Goal: Information Seeking & Learning: Learn about a topic

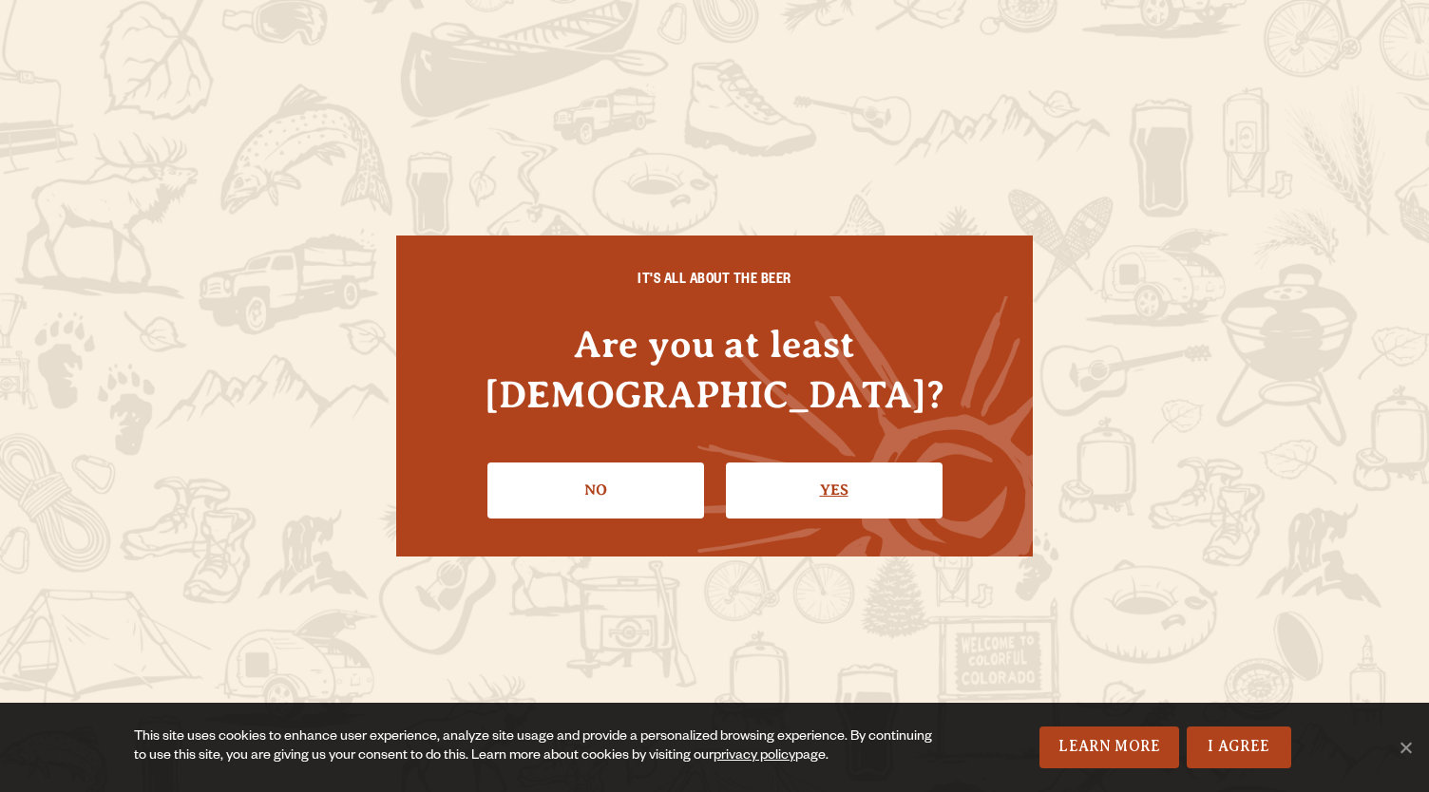
click at [791, 463] on link "Yes" at bounding box center [834, 490] width 217 height 55
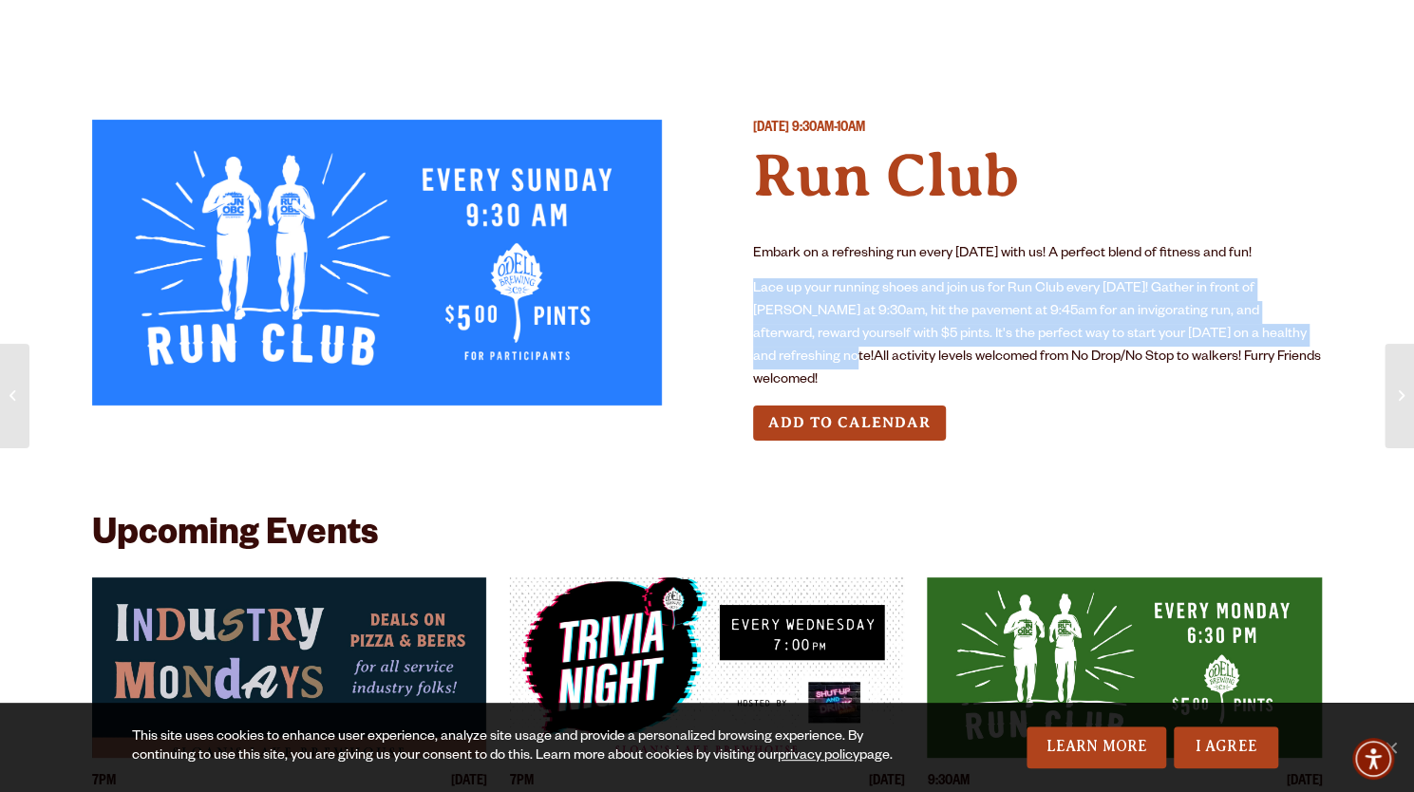
drag, startPoint x: 1248, startPoint y: 343, endPoint x: 1312, endPoint y: 235, distance: 125.6
click at [1312, 235] on div "[DATE] 9:30AM-10AM Run Club Embark on a refreshing run every [DATE] with us! A …" at bounding box center [1038, 295] width 570 height 351
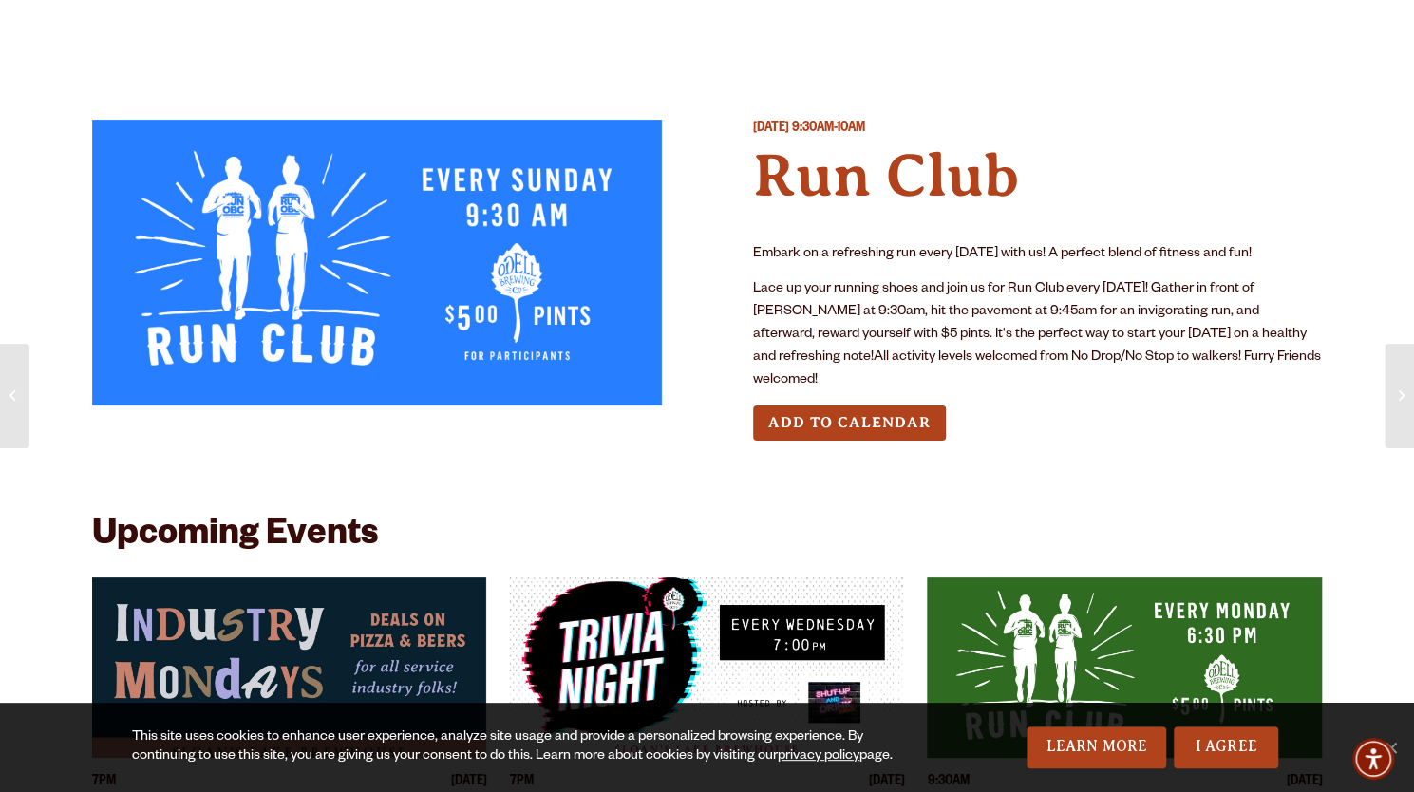
click at [1229, 351] on p "Lace up your running shoes and join us for Run Club every [DATE]! Gather in fro…" at bounding box center [1038, 335] width 570 height 114
drag, startPoint x: 1228, startPoint y: 351, endPoint x: 1273, endPoint y: 197, distance: 160.2
click at [1273, 197] on div "[DATE] 9:30AM-10AM Run Club Embark on a refreshing run every [DATE] with us! A …" at bounding box center [1038, 295] width 570 height 351
click at [967, 341] on p "Lace up your running shoes and join us for Run Club every [DATE]! Gather in fro…" at bounding box center [1038, 335] width 570 height 114
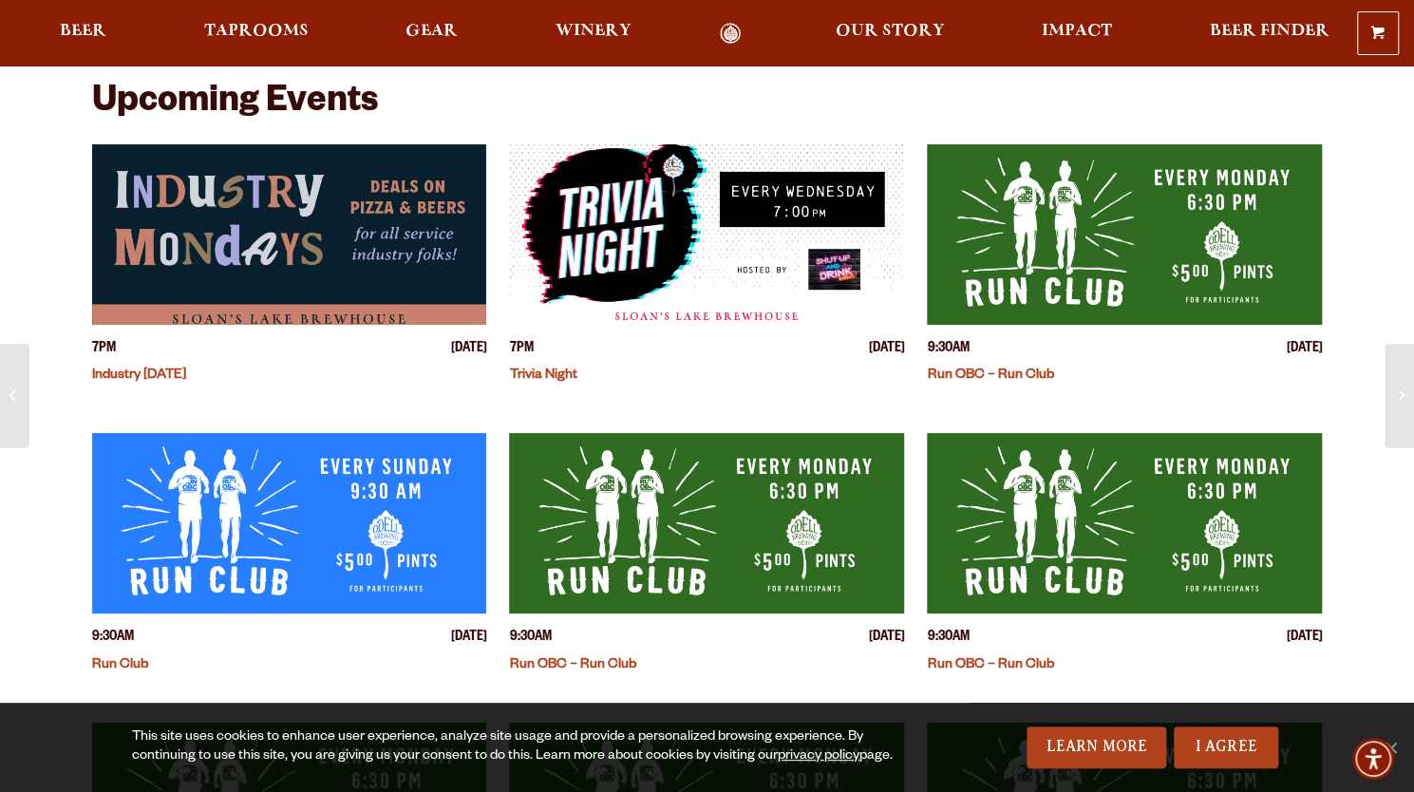
scroll to position [435, 0]
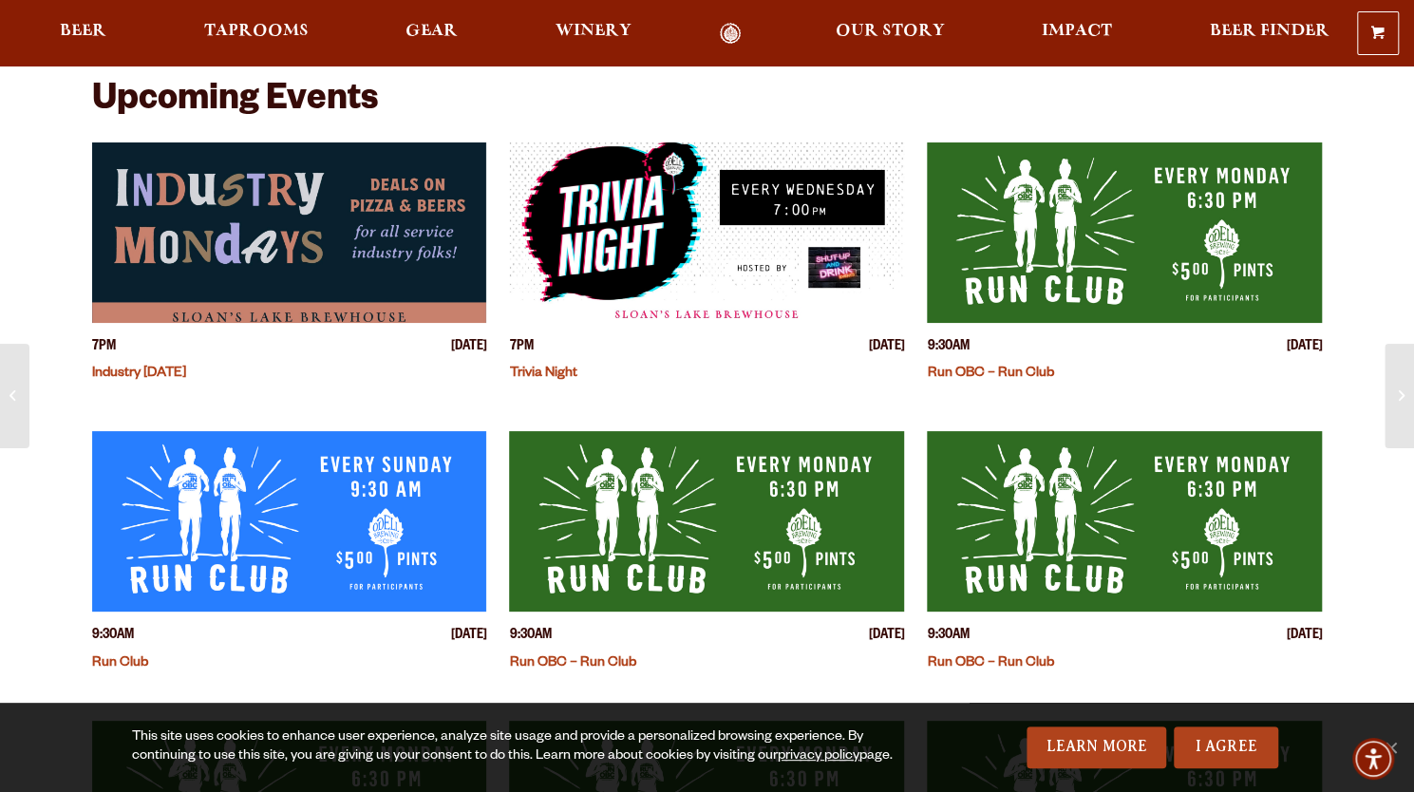
click at [301, 520] on img "View event details" at bounding box center [289, 521] width 395 height 180
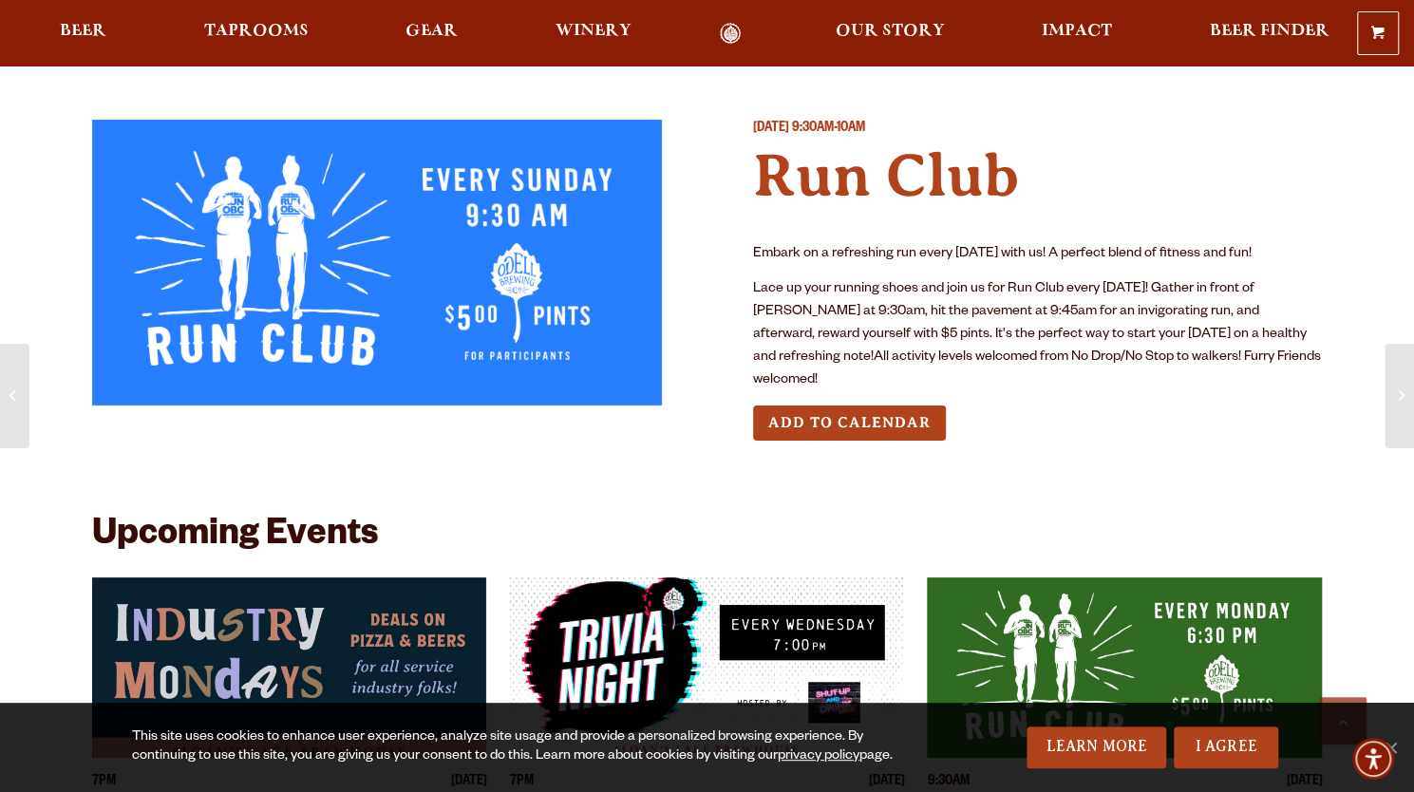
scroll to position [545, 0]
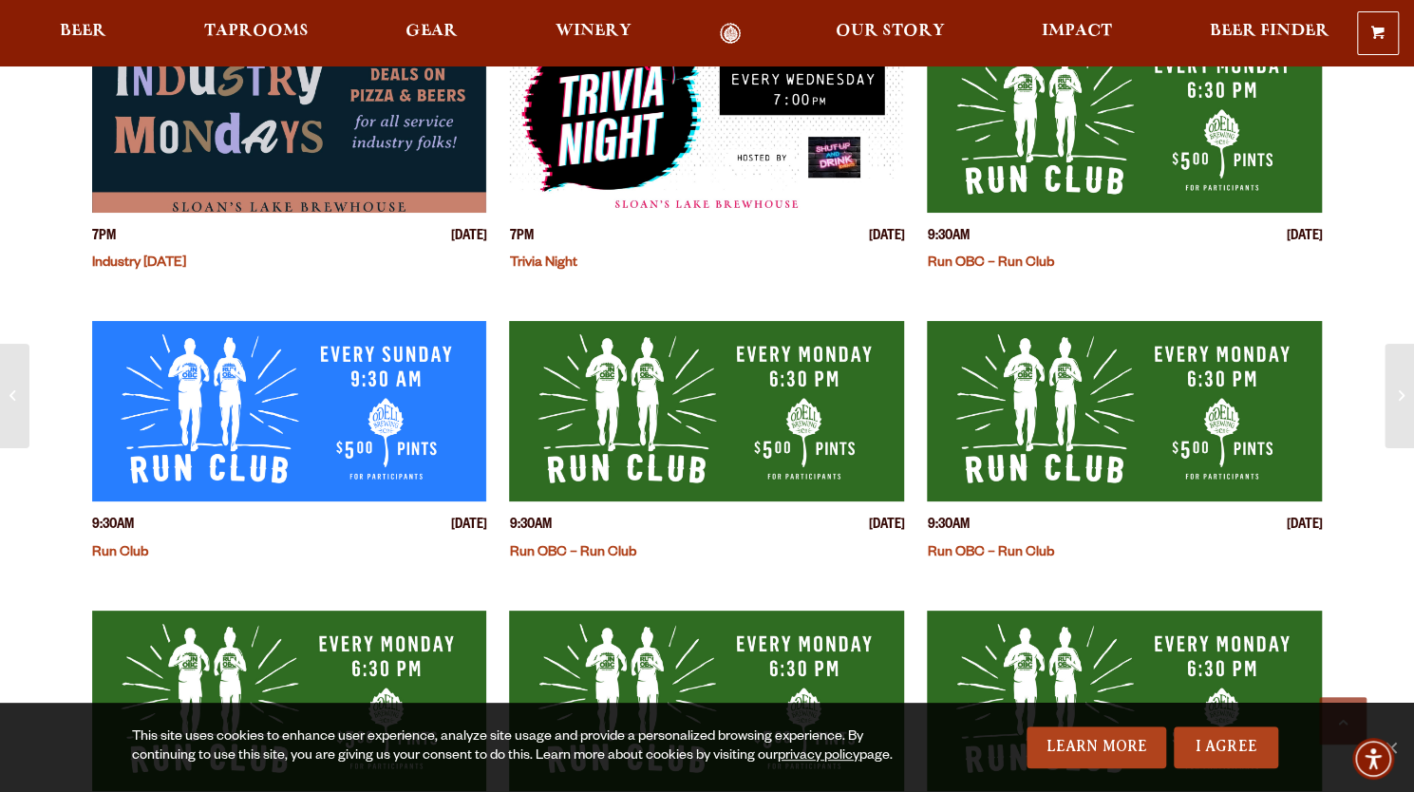
click at [597, 546] on link "Run OBC – Run Club" at bounding box center [572, 553] width 126 height 15
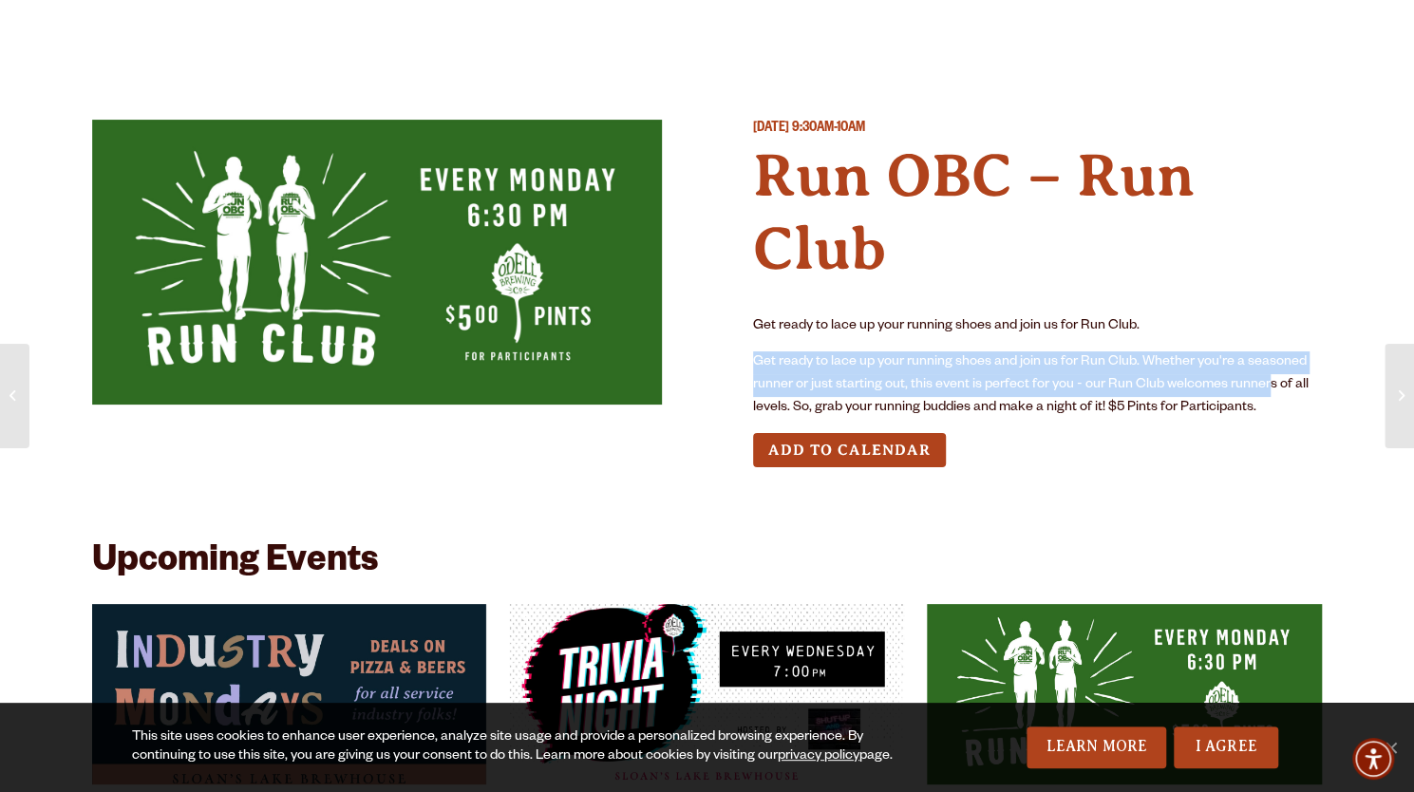
drag, startPoint x: 1223, startPoint y: 324, endPoint x: 1258, endPoint y: 256, distance: 76.9
click at [1258, 315] on div "Get ready to lace up your running shoes and join us for Run Club. Get ready to …" at bounding box center [1038, 367] width 570 height 104
click at [1216, 315] on p "Get ready to lace up your running shoes and join us for Run Club." at bounding box center [1038, 326] width 570 height 23
